Goal: Transaction & Acquisition: Purchase product/service

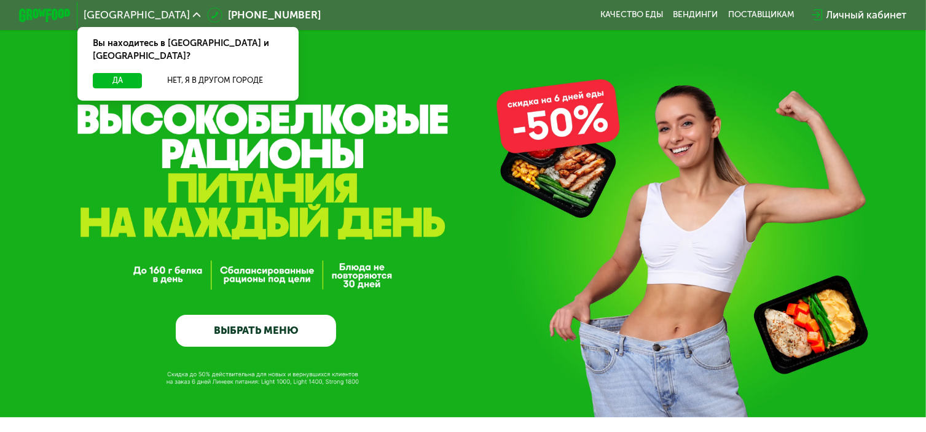
click at [282, 334] on link "ВЫБРАТЬ МЕНЮ" at bounding box center [256, 331] width 160 height 32
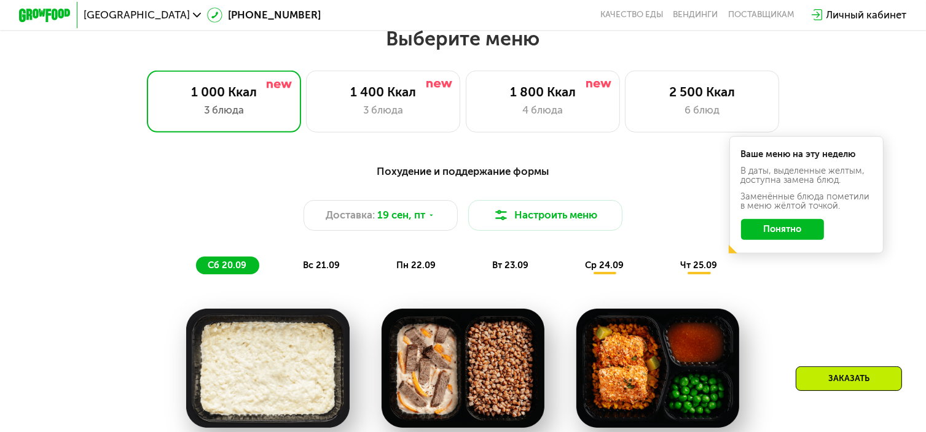
scroll to position [818, 0]
click at [221, 113] on div "3 блюда" at bounding box center [223, 110] width 127 height 15
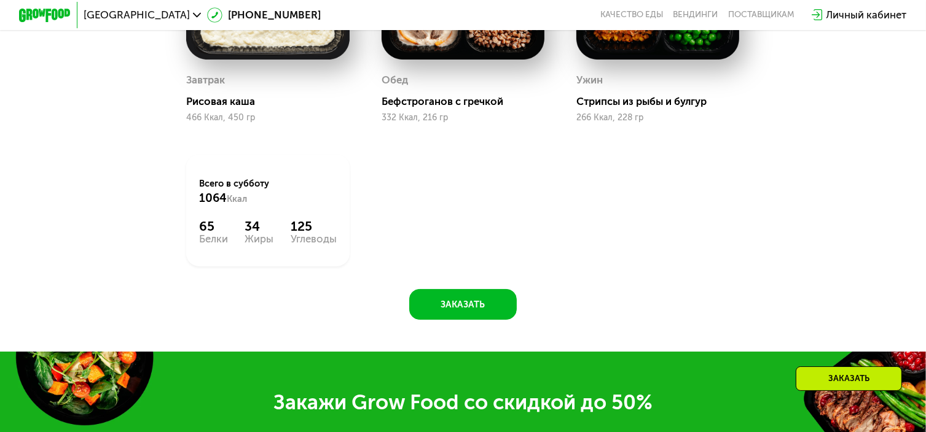
scroll to position [941, 0]
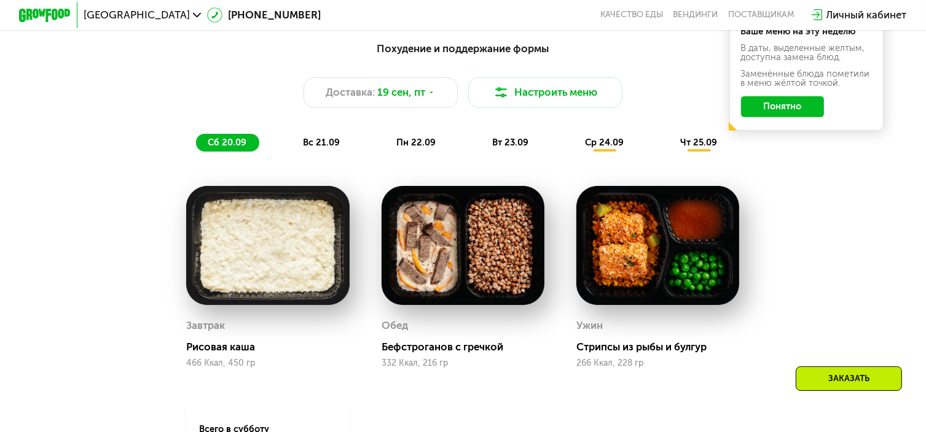
click at [334, 142] on div "вс 21.09" at bounding box center [321, 143] width 61 height 18
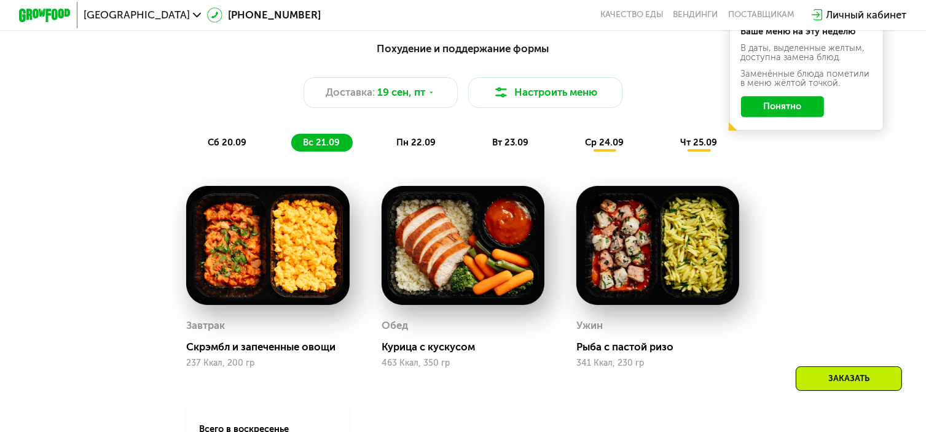
click at [334, 143] on div "вс 21.09" at bounding box center [321, 143] width 61 height 18
click at [400, 148] on span "пн 22.09" at bounding box center [415, 142] width 39 height 11
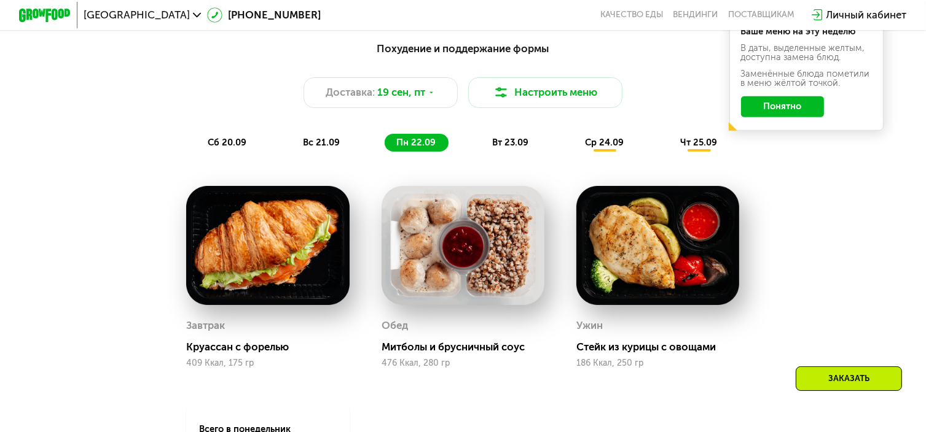
click at [400, 148] on span "пн 22.09" at bounding box center [415, 142] width 39 height 11
click at [496, 144] on span "вт 23.09" at bounding box center [510, 142] width 36 height 11
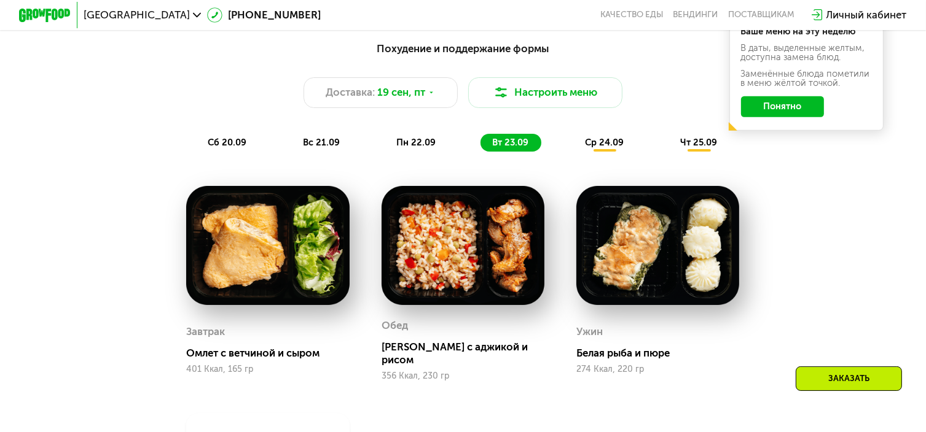
click at [617, 148] on span "ср 24.09" at bounding box center [604, 142] width 39 height 11
